Goal: Navigation & Orientation: Go to known website

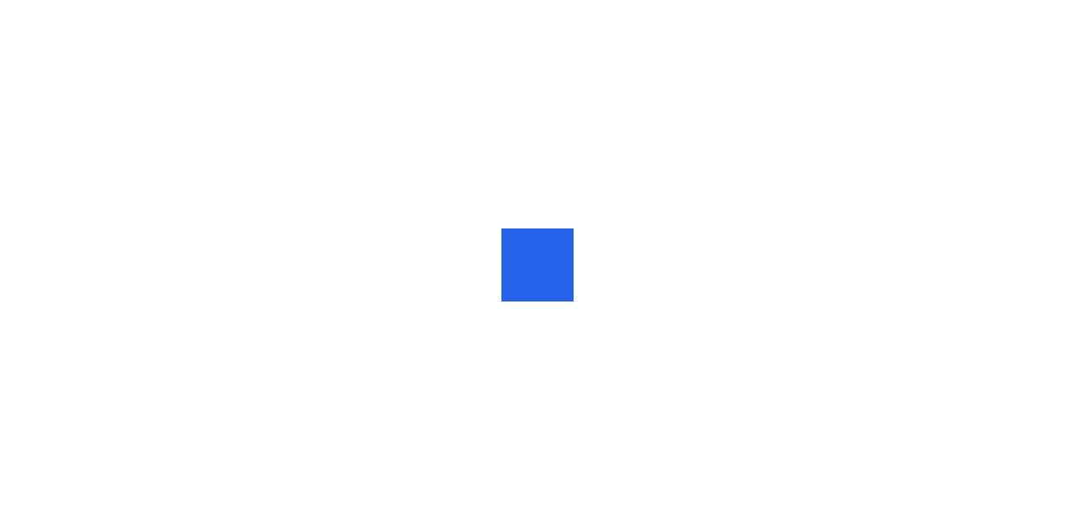
click at [1016, 133] on div at bounding box center [537, 265] width 1075 height 530
click at [233, 149] on div at bounding box center [537, 265] width 1075 height 530
